Goal: Use online tool/utility: Use online tool/utility

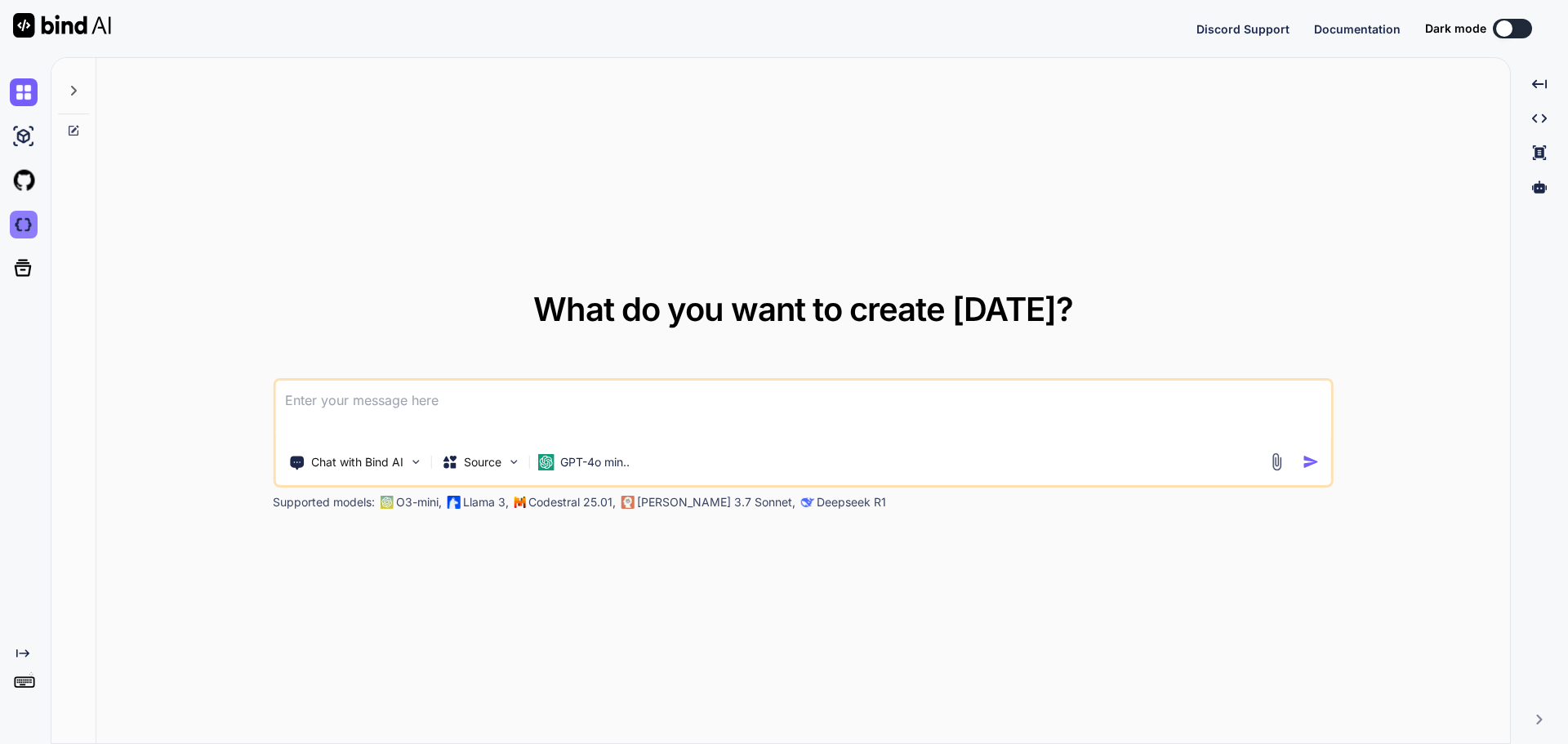
click at [17, 226] on img at bounding box center [23, 225] width 28 height 28
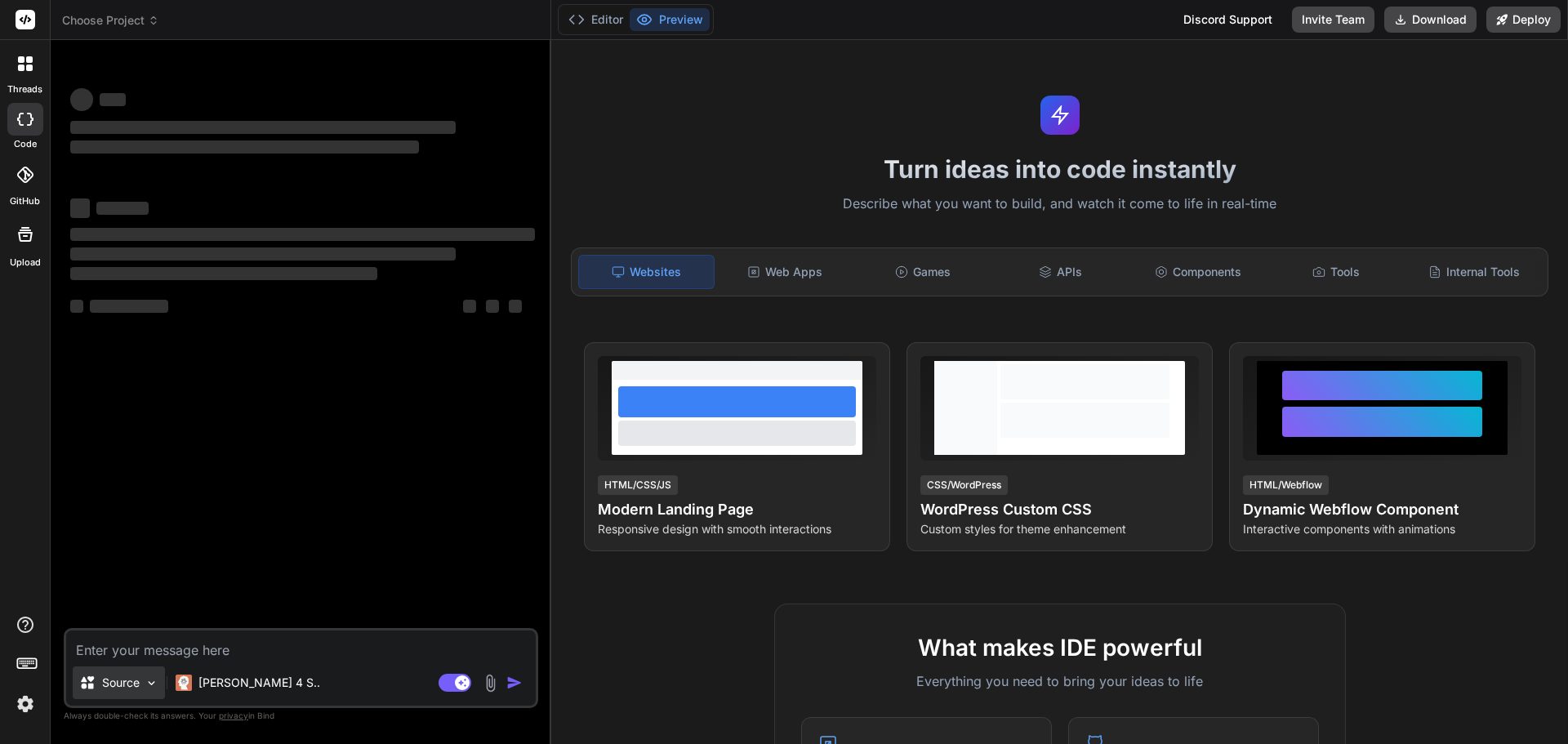
click at [131, 676] on p "Source" at bounding box center [120, 682] width 37 height 16
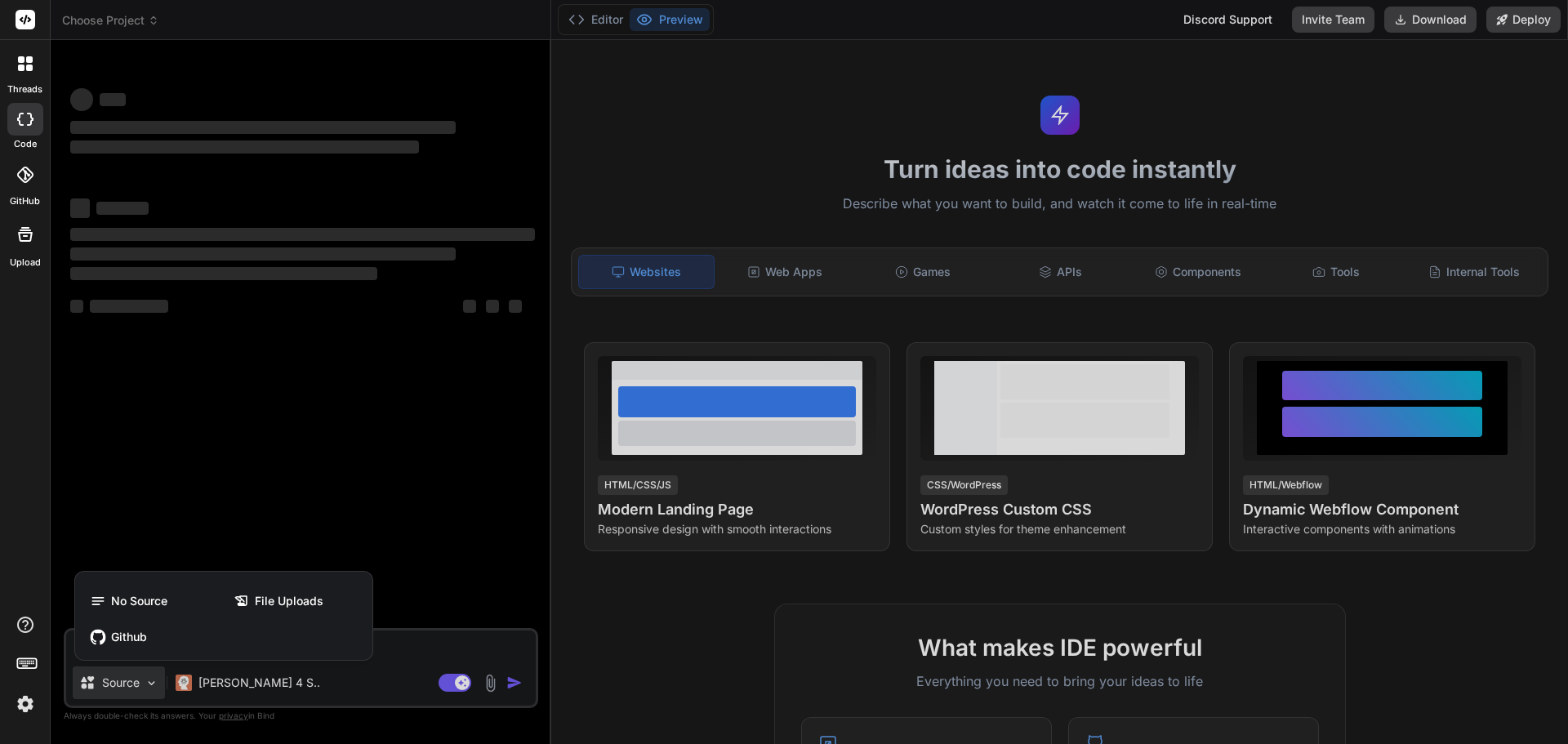
click at [129, 678] on div at bounding box center [784, 372] width 1568 height 744
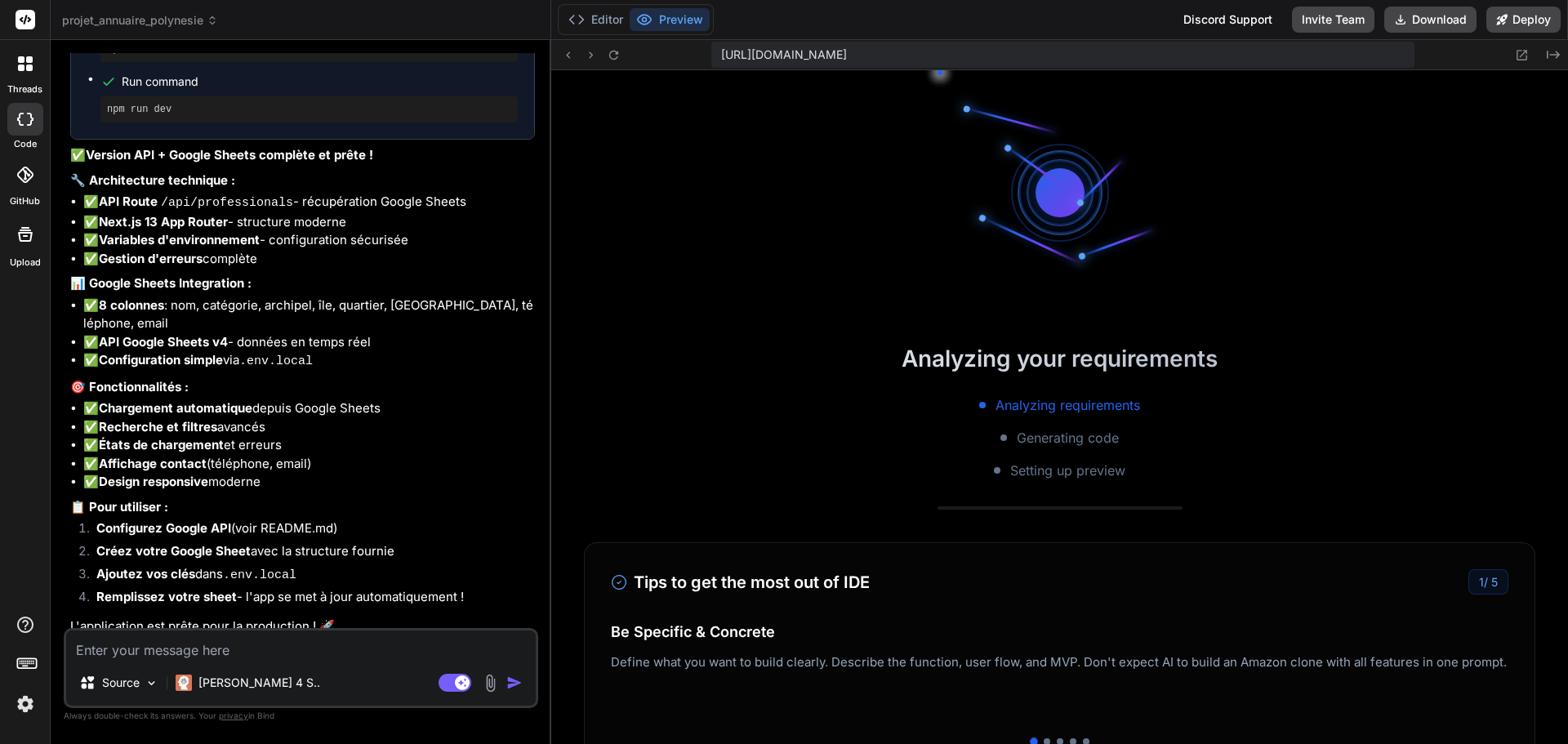
scroll to position [497, 0]
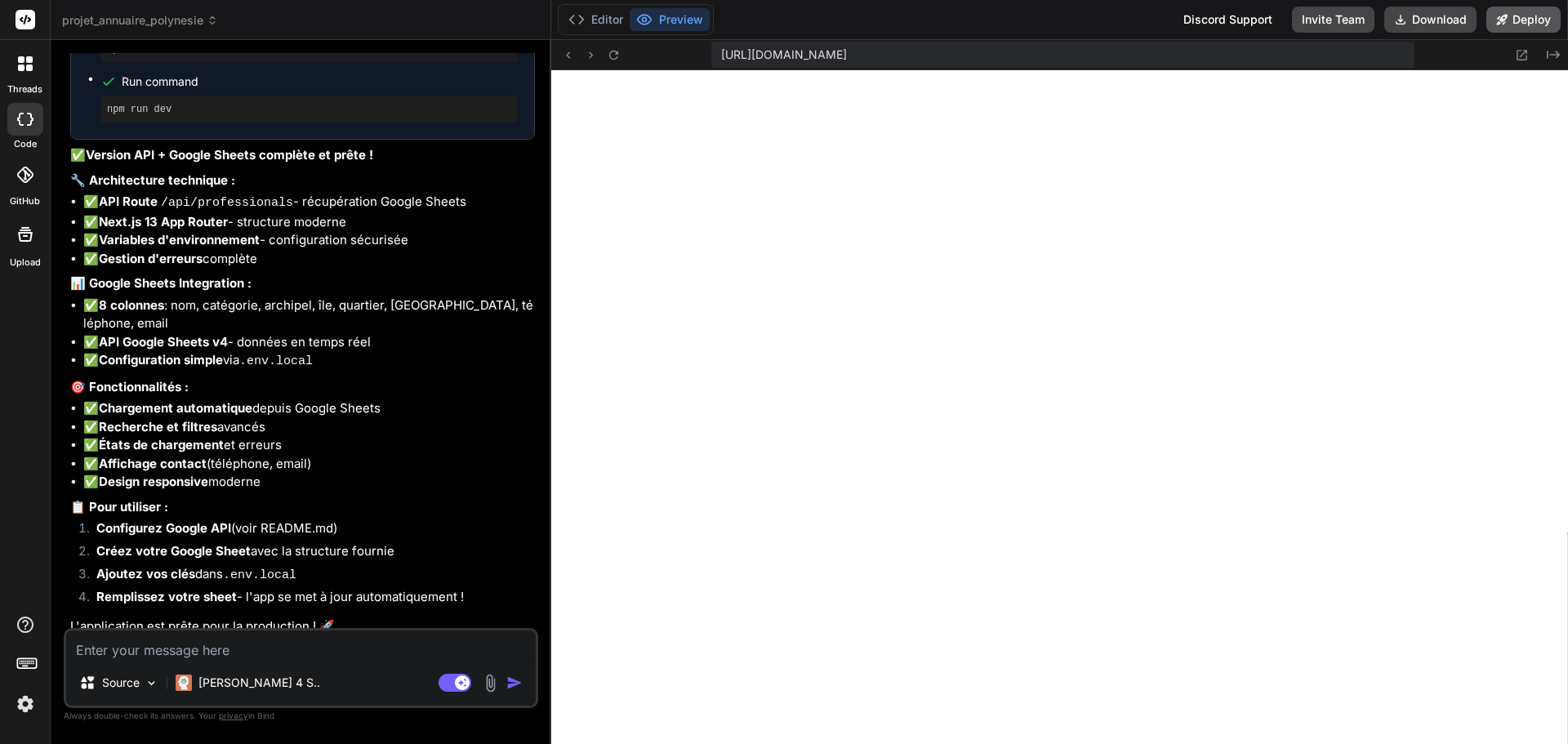
click at [1504, 20] on icon at bounding box center [1501, 19] width 10 height 10
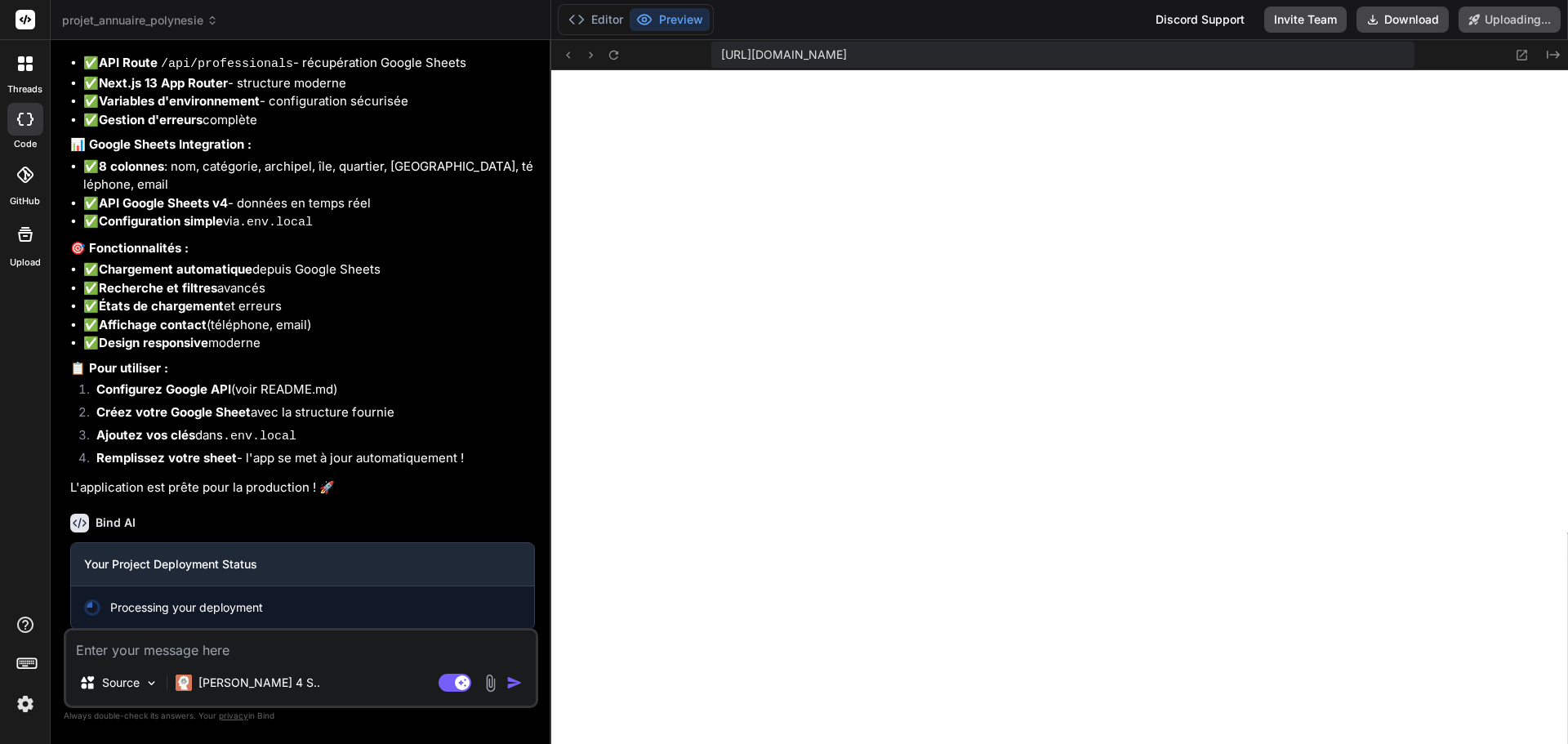
scroll to position [3961, 0]
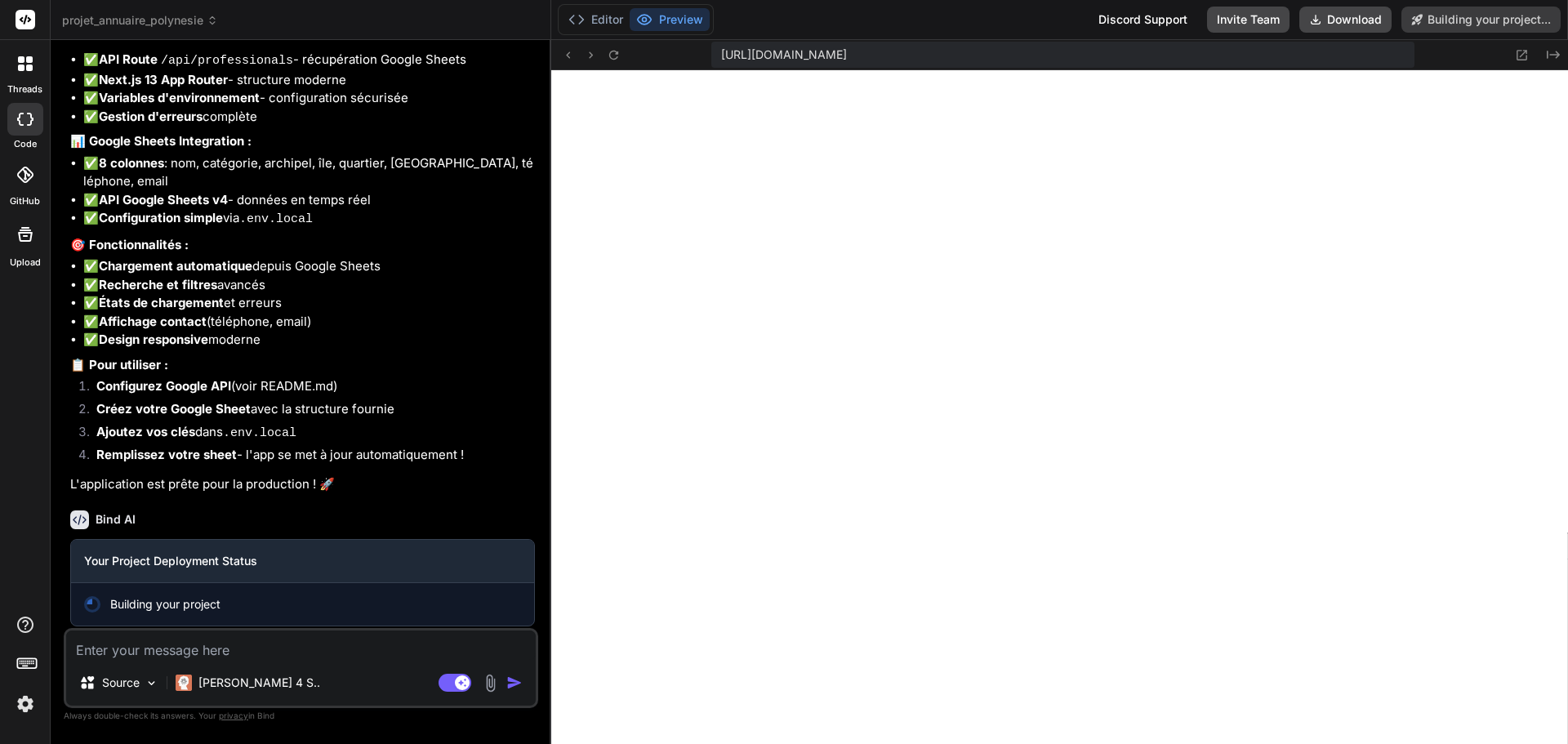
type textarea "x"
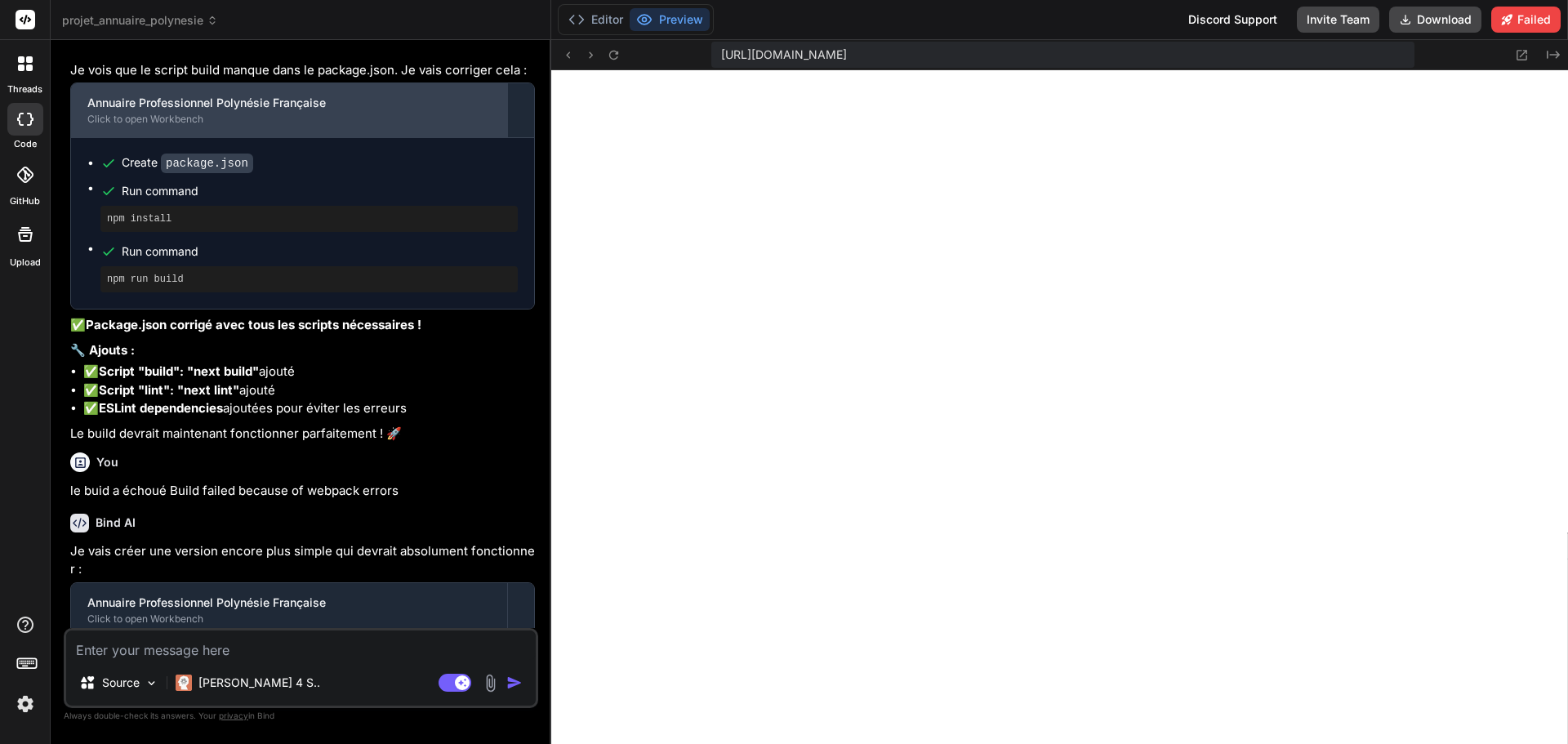
scroll to position [0, 0]
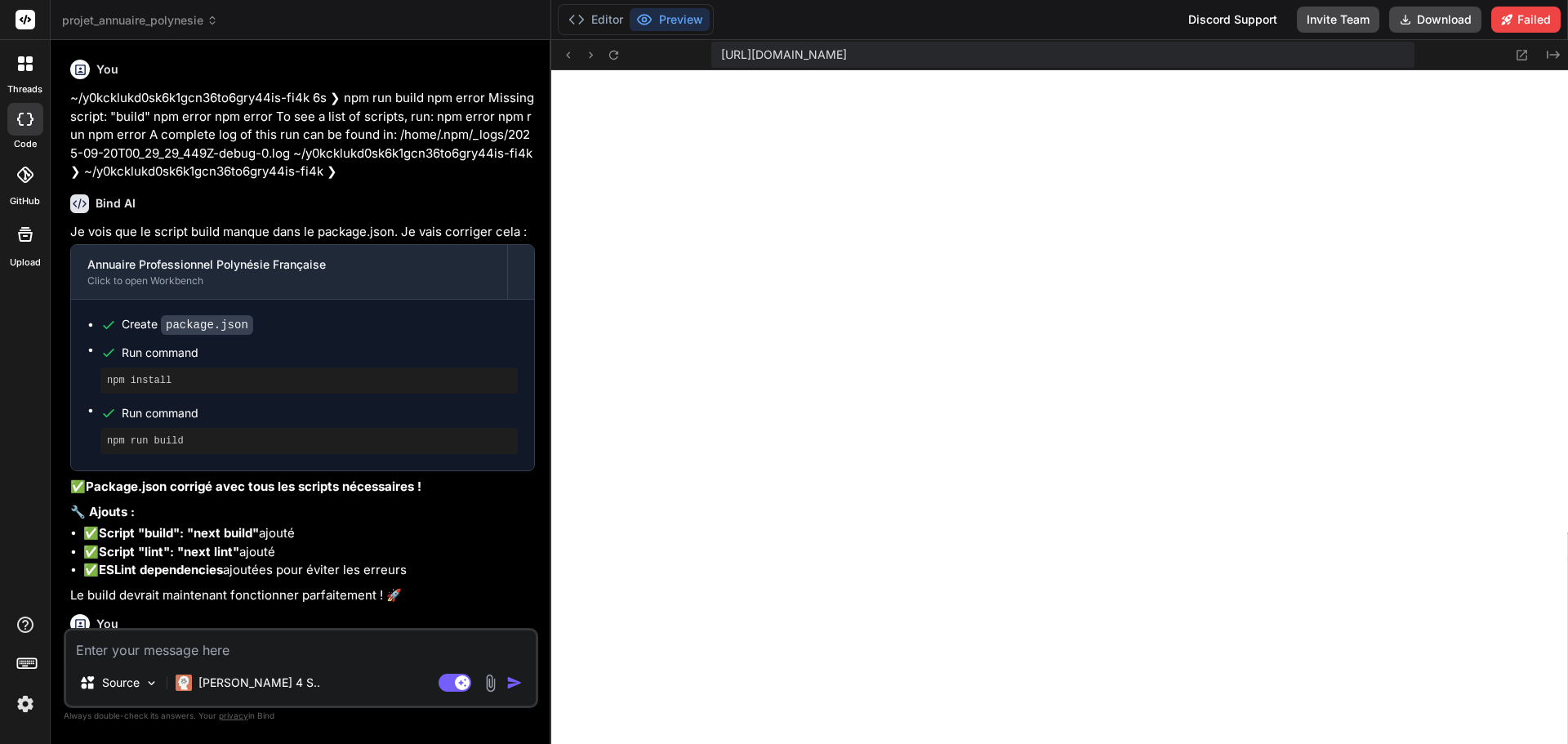
click at [25, 182] on icon at bounding box center [25, 174] width 16 height 16
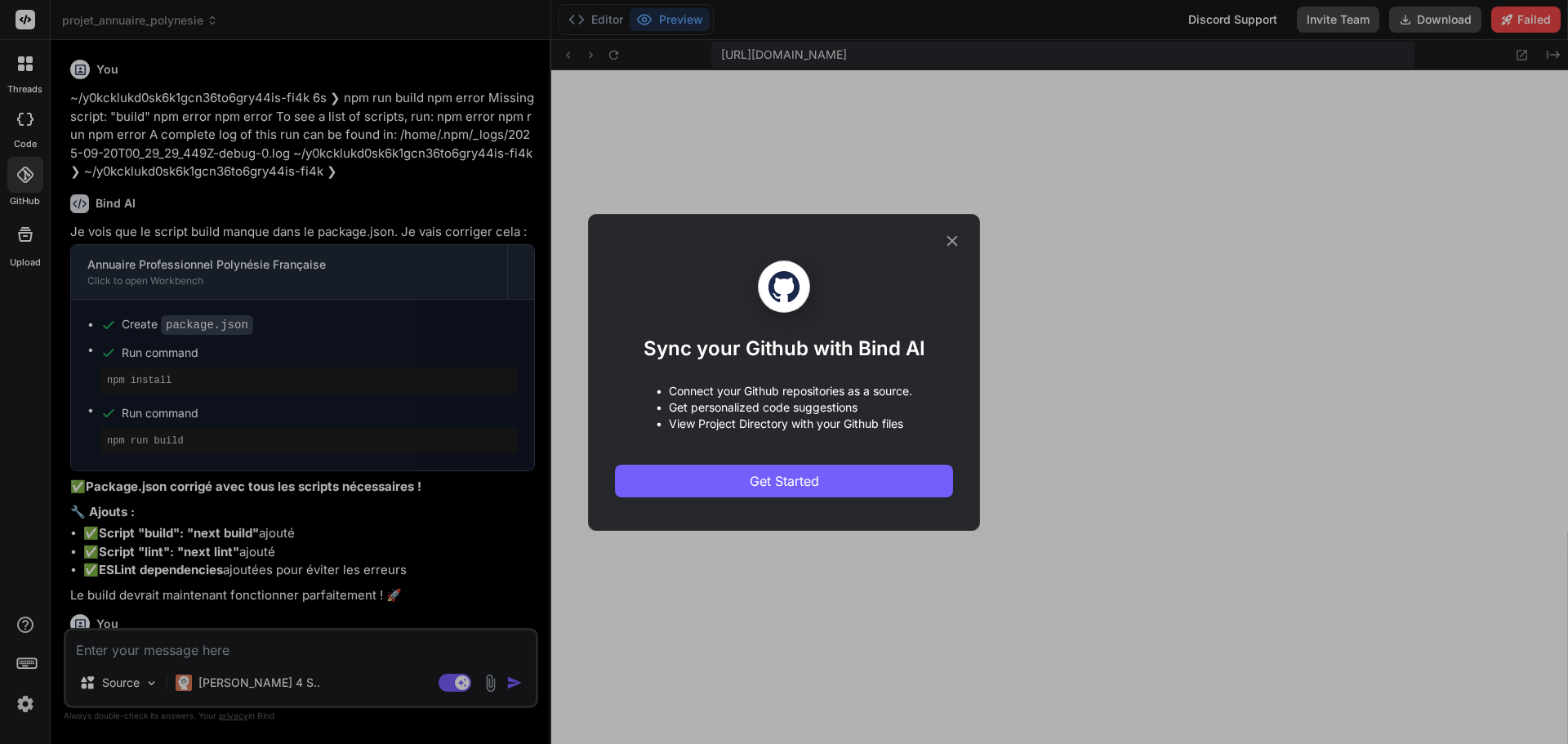
click at [957, 240] on icon at bounding box center [952, 241] width 18 height 18
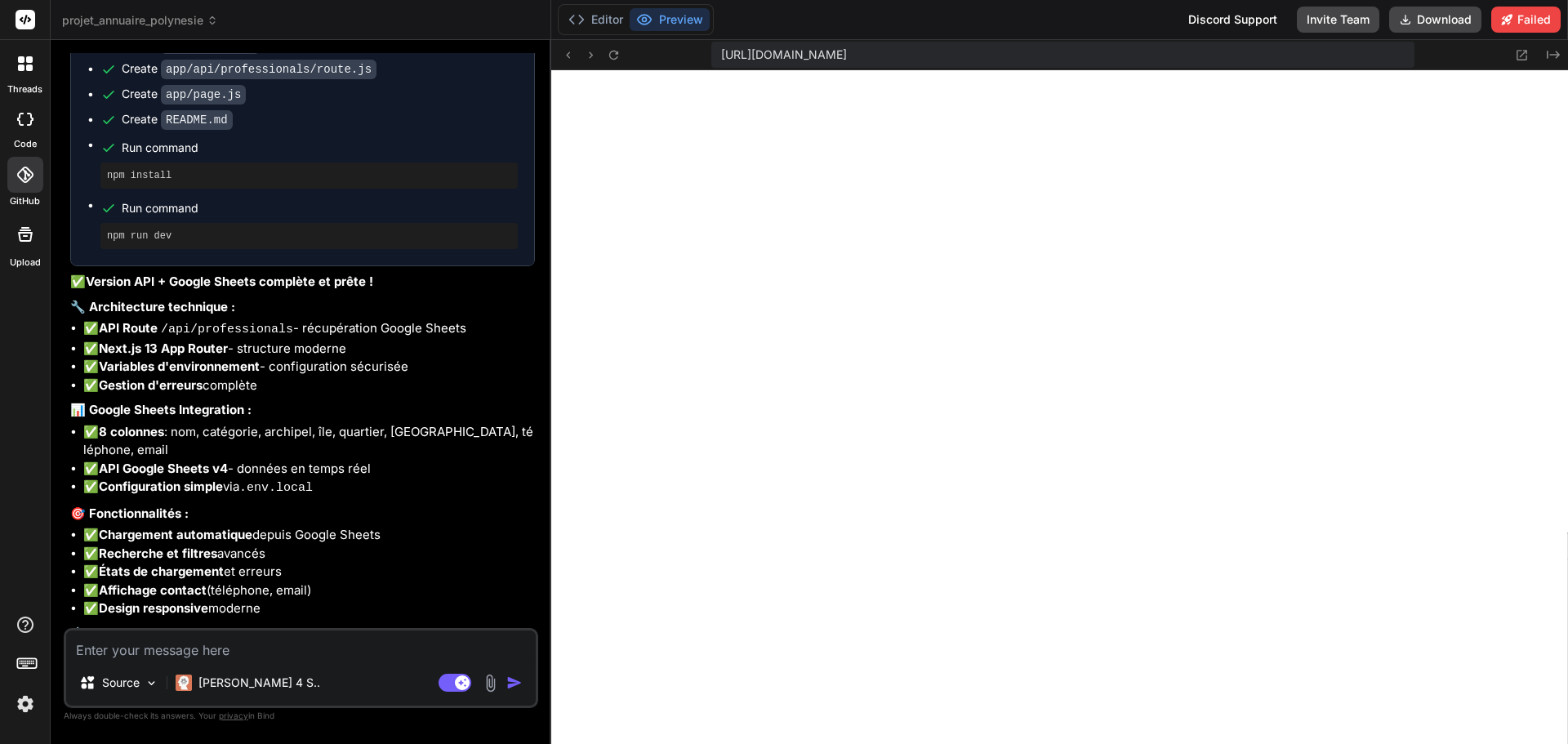
scroll to position [4007, 0]
